Goal: Task Accomplishment & Management: Use online tool/utility

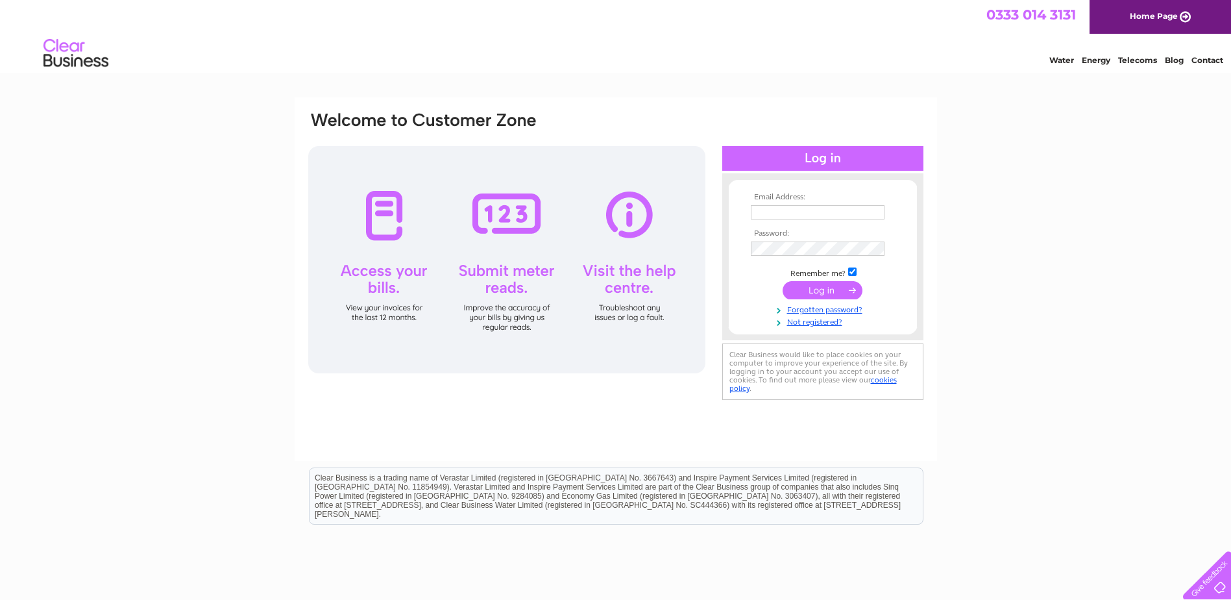
type input "[EMAIL_ADDRESS][DOMAIN_NAME]"
click at [807, 291] on input "submit" at bounding box center [823, 290] width 80 height 18
click at [1057, 346] on div "Email Address: roddythekeg@aol.com Password:" at bounding box center [615, 389] width 1231 height 585
click at [835, 286] on input "submit" at bounding box center [823, 290] width 80 height 18
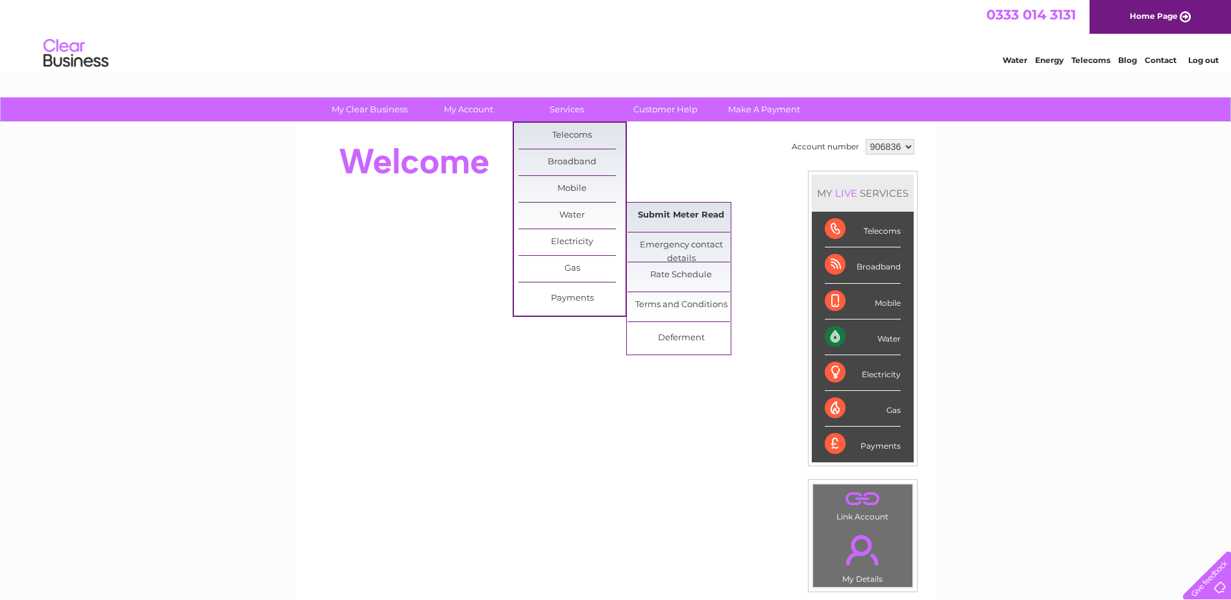
click at [672, 213] on link "Submit Meter Read" at bounding box center [680, 215] width 107 height 26
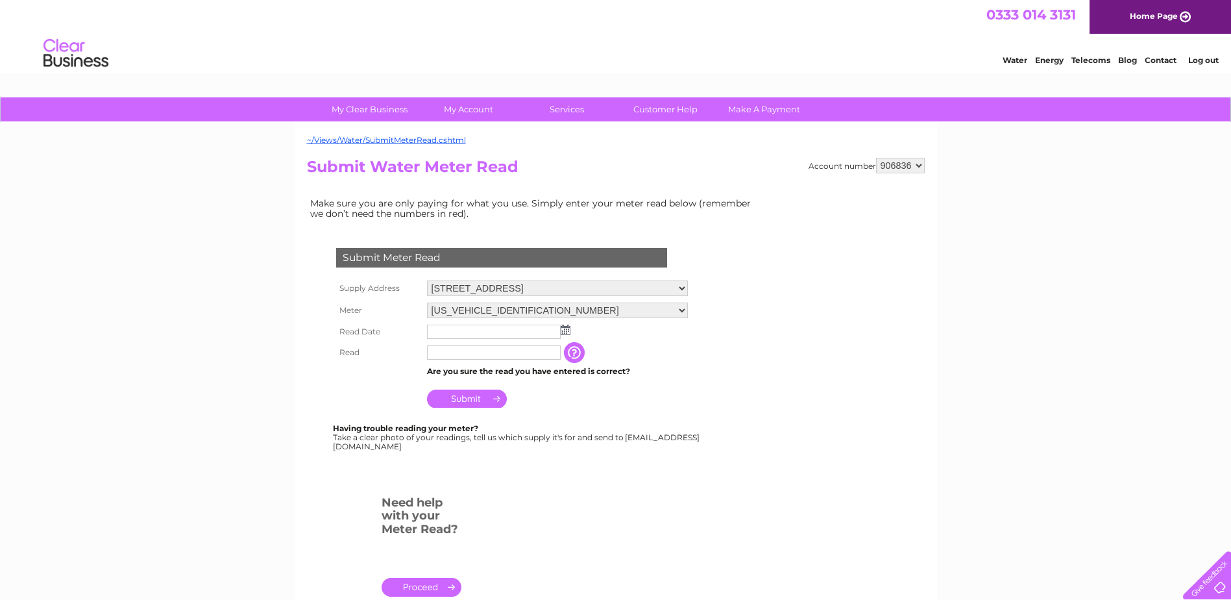
click at [481, 330] on input "text" at bounding box center [494, 331] width 134 height 14
click at [566, 331] on img at bounding box center [566, 329] width 10 height 10
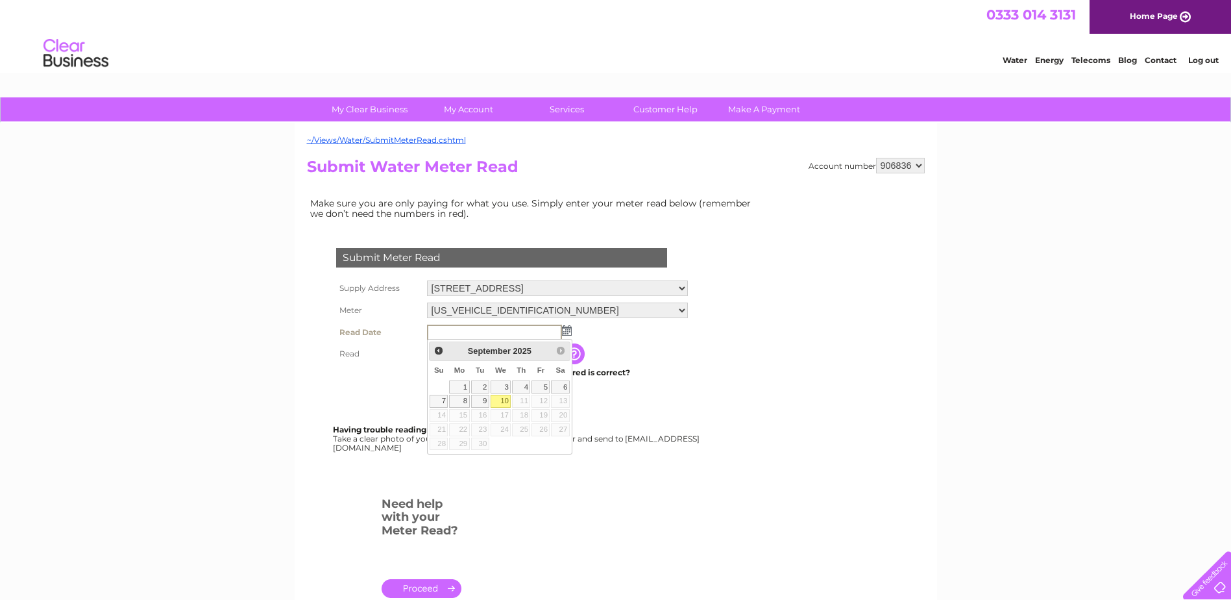
click at [499, 402] on link "10" at bounding box center [501, 401] width 21 height 13
type input "2025/09/10"
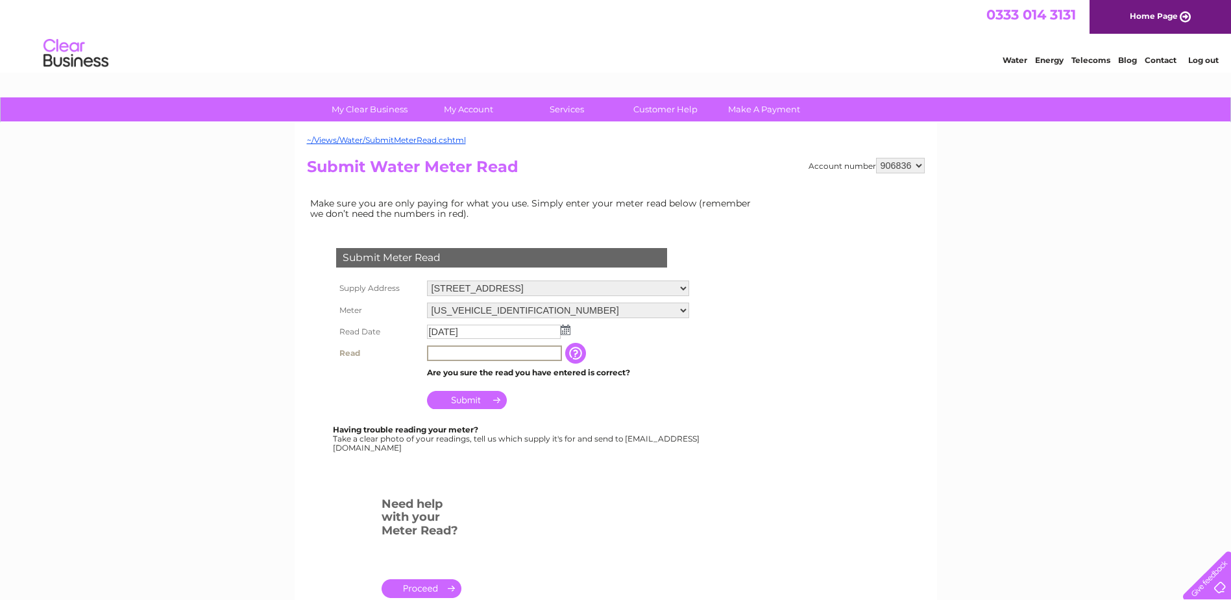
click at [495, 355] on input "text" at bounding box center [494, 353] width 135 height 16
type input "03820"
click at [485, 402] on input "Submit" at bounding box center [467, 398] width 80 height 18
